Goal: Task Accomplishment & Management: Use online tool/utility

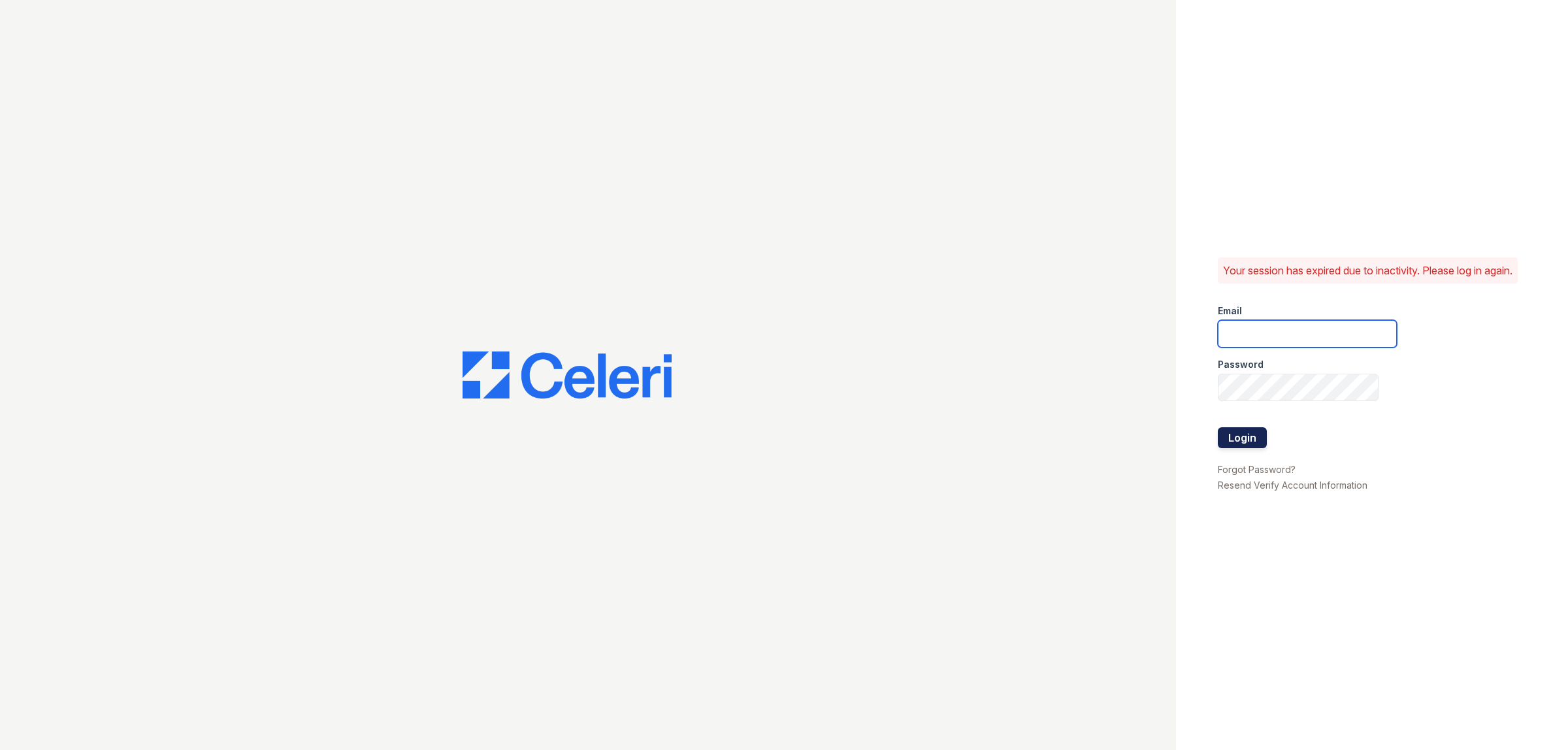
type input "dwright@trinity-pm.com"
click at [1251, 443] on button "Login" at bounding box center [1242, 438] width 49 height 21
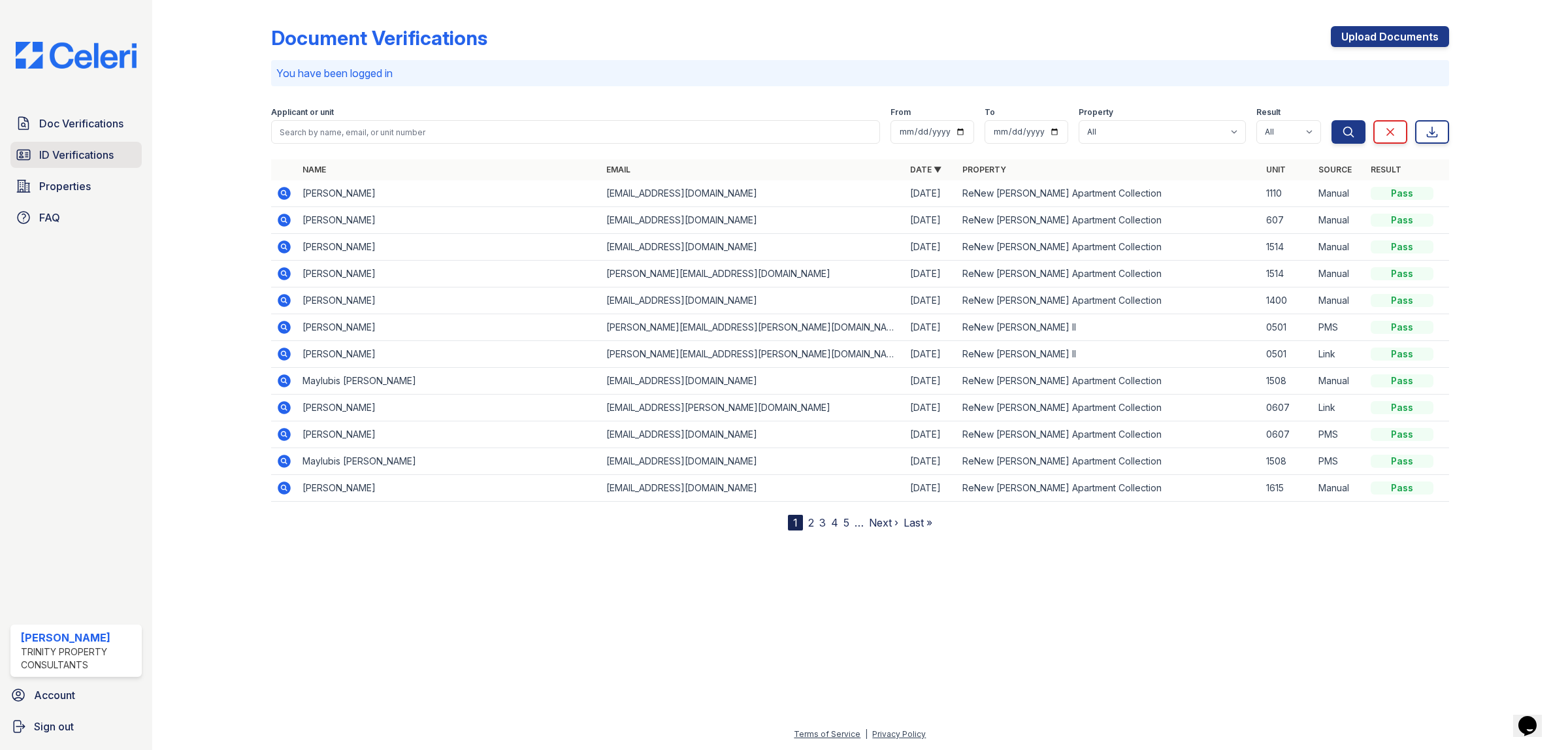
click at [93, 158] on span "ID Verifications" at bounding box center [77, 154] width 74 height 16
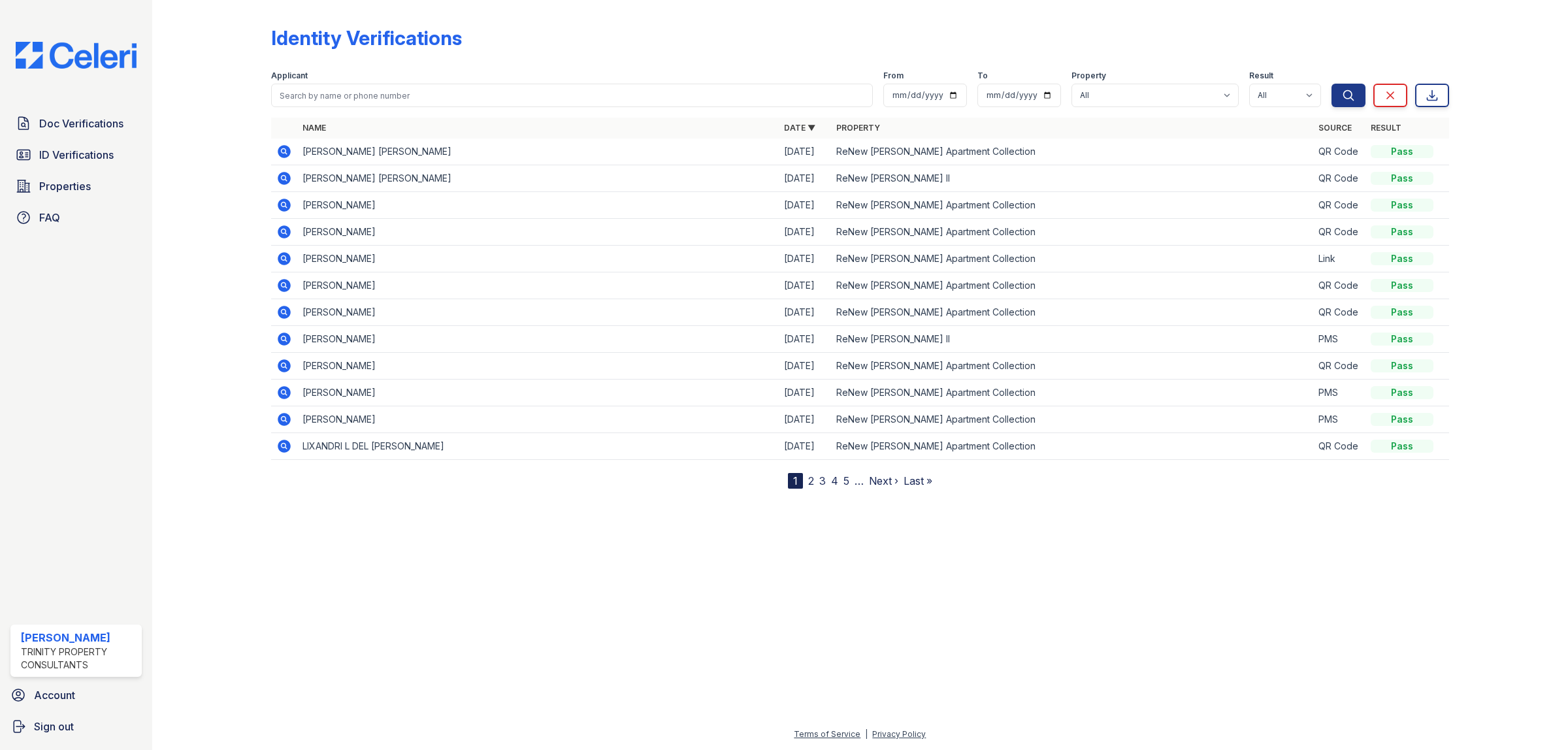
click at [284, 152] on icon at bounding box center [283, 150] width 3 height 3
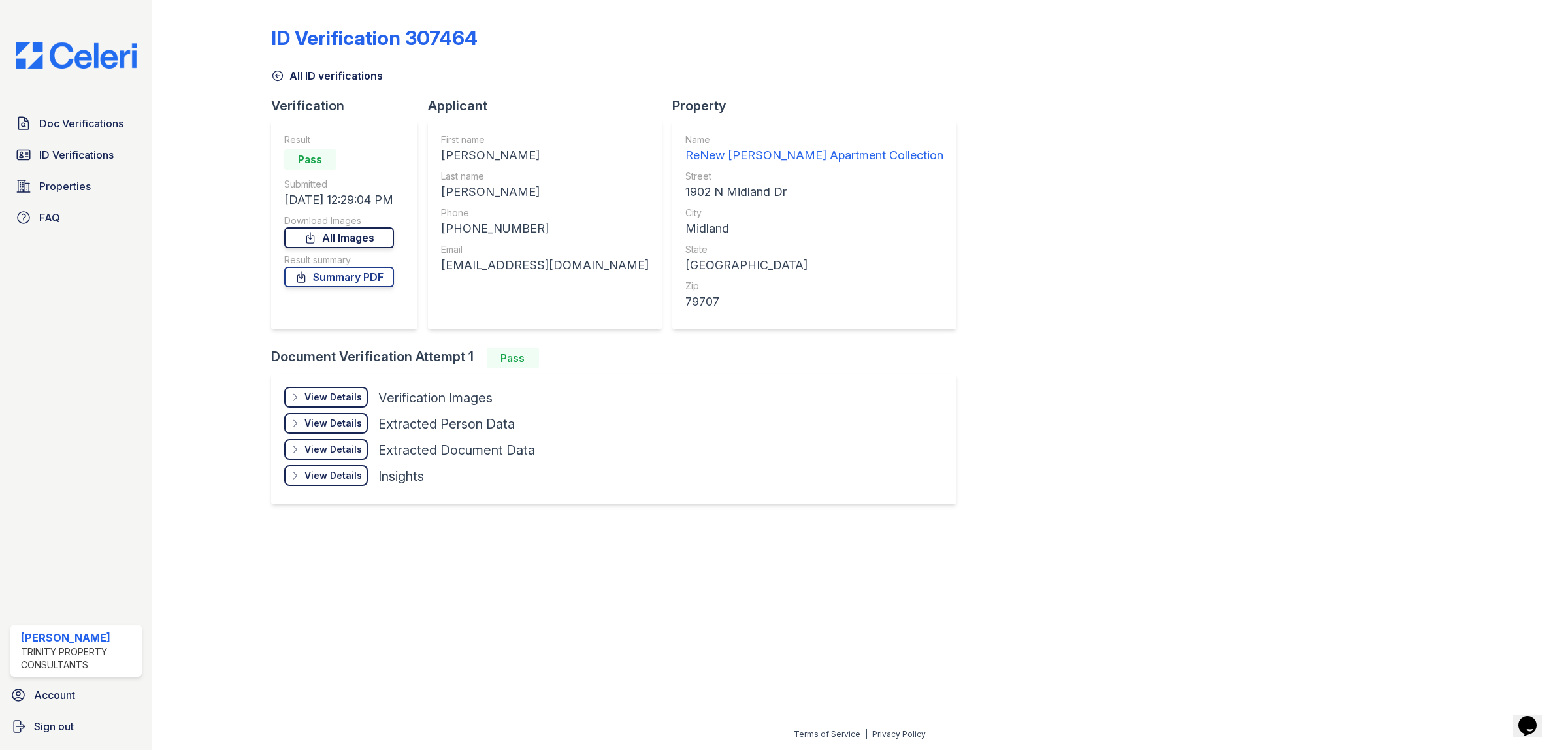
click at [356, 236] on link "All Images" at bounding box center [339, 238] width 110 height 21
click at [358, 279] on link "Summary PDF" at bounding box center [339, 277] width 110 height 21
